Goal: Navigation & Orientation: Find specific page/section

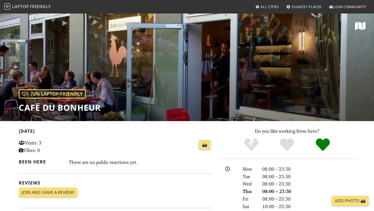
click at [261, 6] on span "All Cities" at bounding box center [269, 6] width 18 height 5
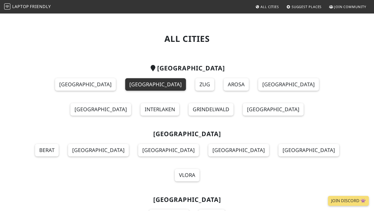
click at [125, 81] on link "Zürich" at bounding box center [155, 84] width 61 height 12
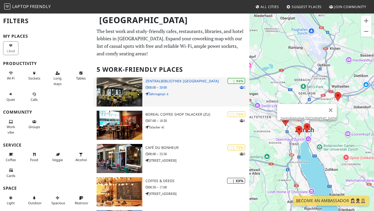
click at [162, 80] on h3 "Zentralbibliothek Zürich" at bounding box center [197, 81] width 104 height 4
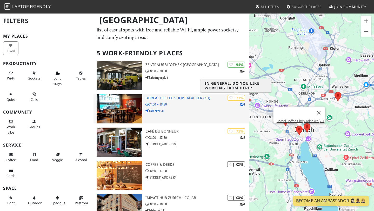
scroll to position [66, 0]
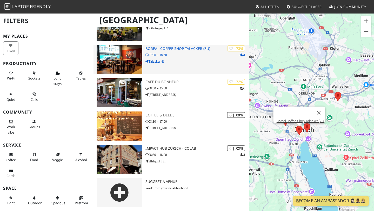
click at [178, 63] on p "Talacker 41" at bounding box center [197, 61] width 104 height 5
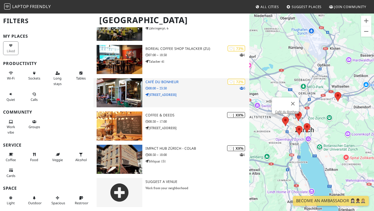
click at [180, 85] on div "| 72% 3 Café du Bonheur 08:00 – 23:30 Zypressenstrasse 115" at bounding box center [197, 92] width 104 height 29
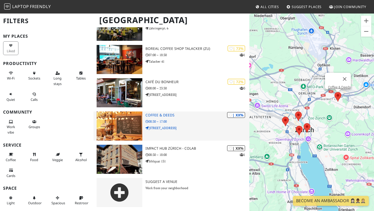
click at [170, 134] on div "| XX% Coffee & Deeds 08:30 – 17:00 Altwiesenstrasse 181" at bounding box center [197, 125] width 104 height 29
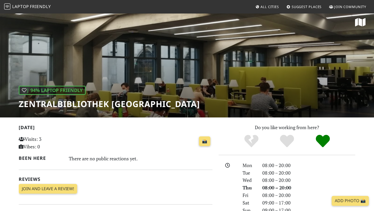
scroll to position [4, 0]
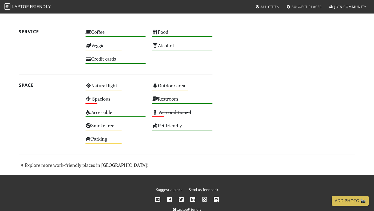
scroll to position [280, 0]
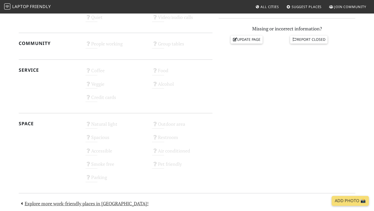
scroll to position [197, 0]
